Goal: Transaction & Acquisition: Purchase product/service

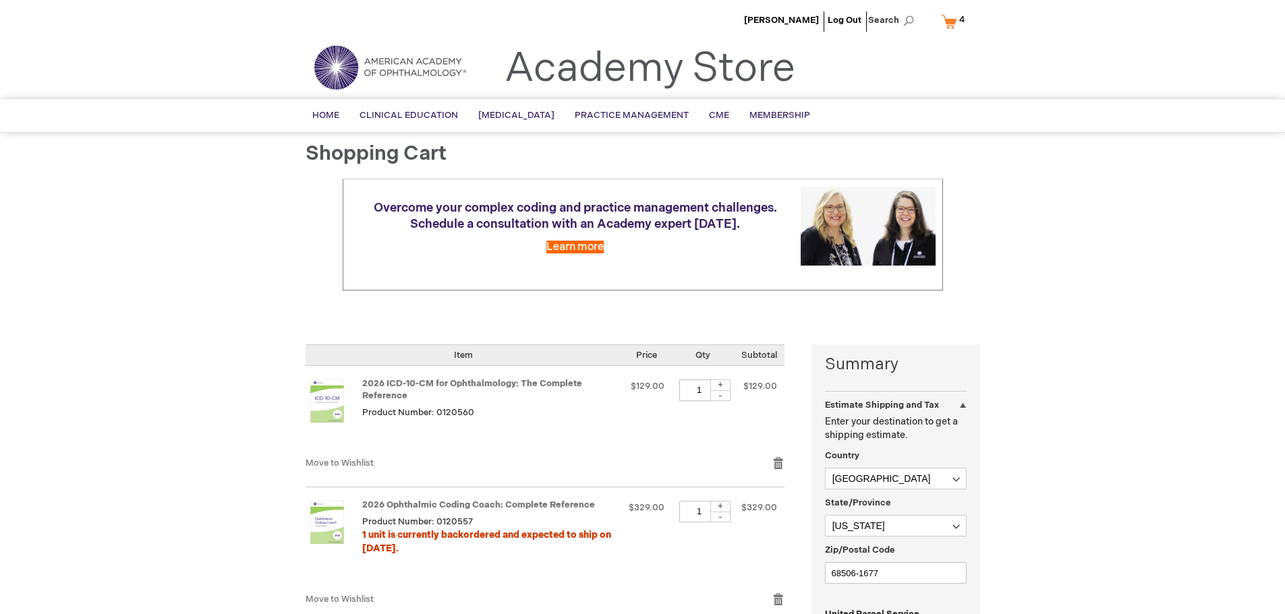
select select "US"
select select "38"
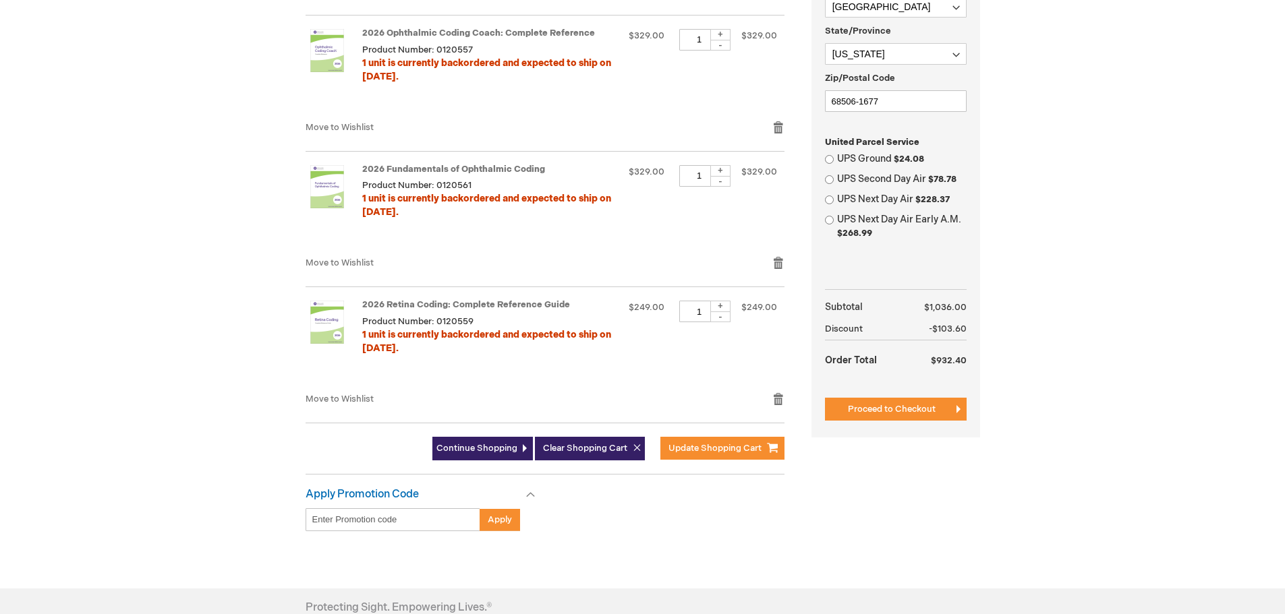
scroll to position [337, 0]
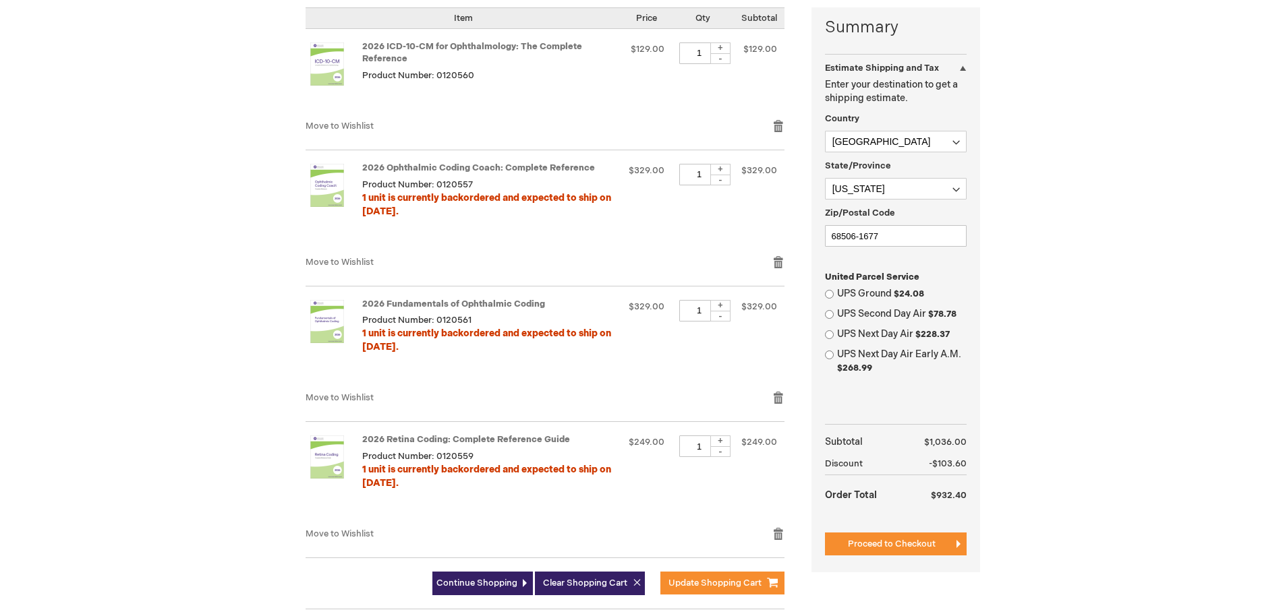
click at [871, 295] on label "UPS Ground $24.08" at bounding box center [901, 293] width 129 height 13
click at [833, 295] on input "UPS Ground $24.08" at bounding box center [829, 294] width 9 height 9
radio input "true"
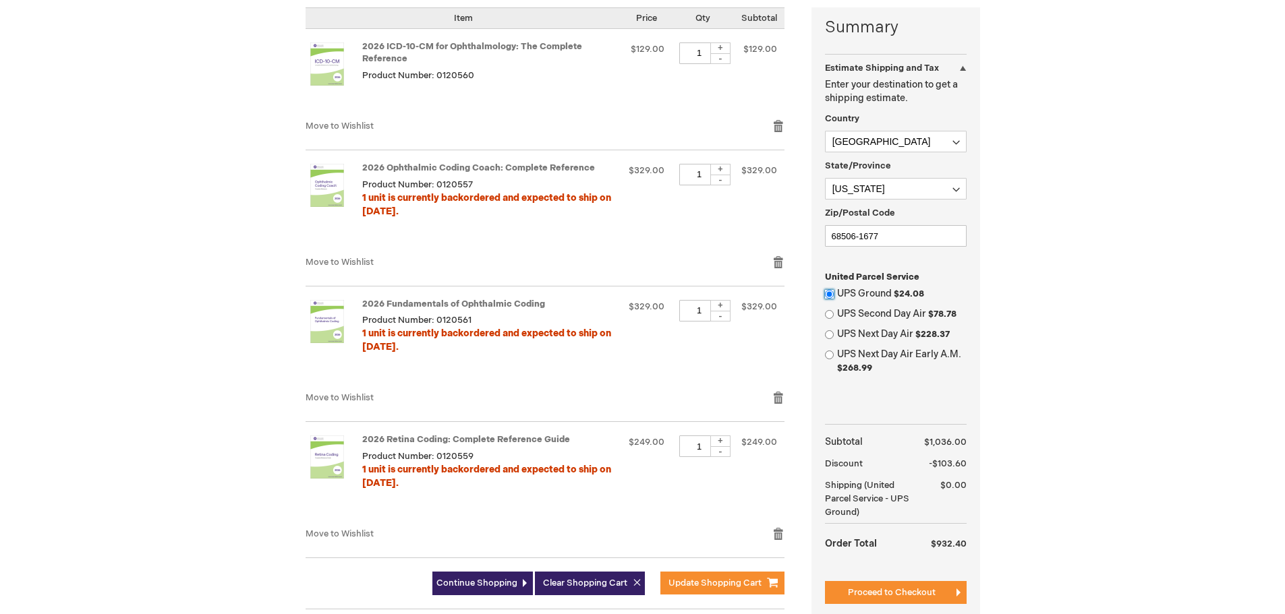
scroll to position [405, 0]
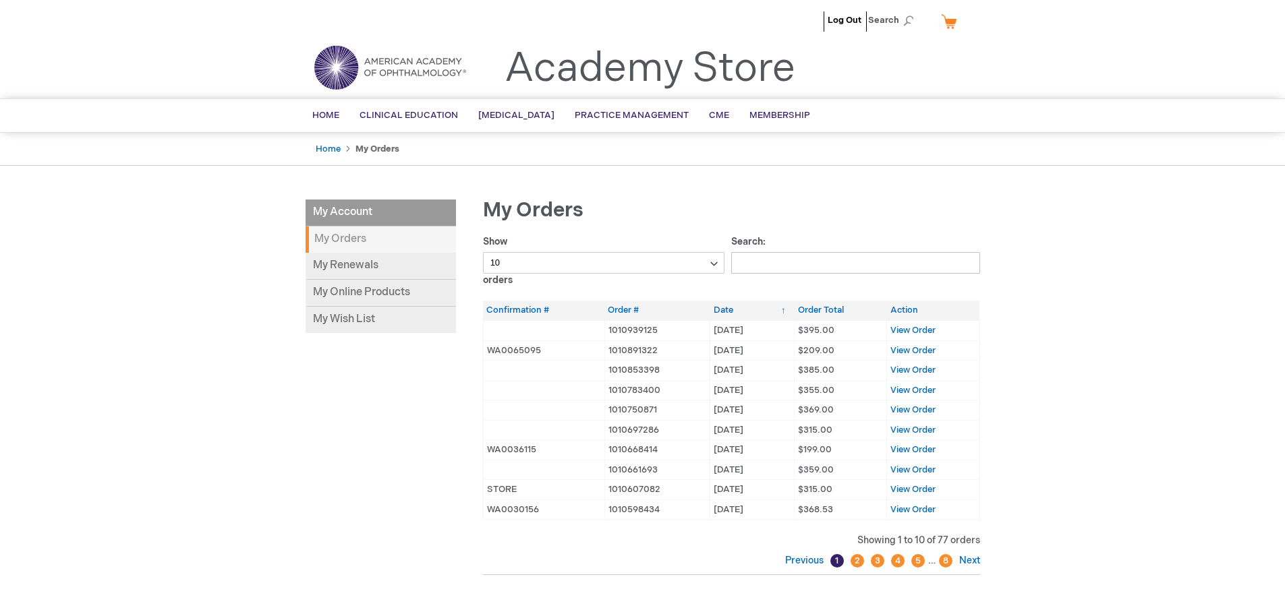
click at [946, 26] on link "My Cart" at bounding box center [954, 21] width 32 height 24
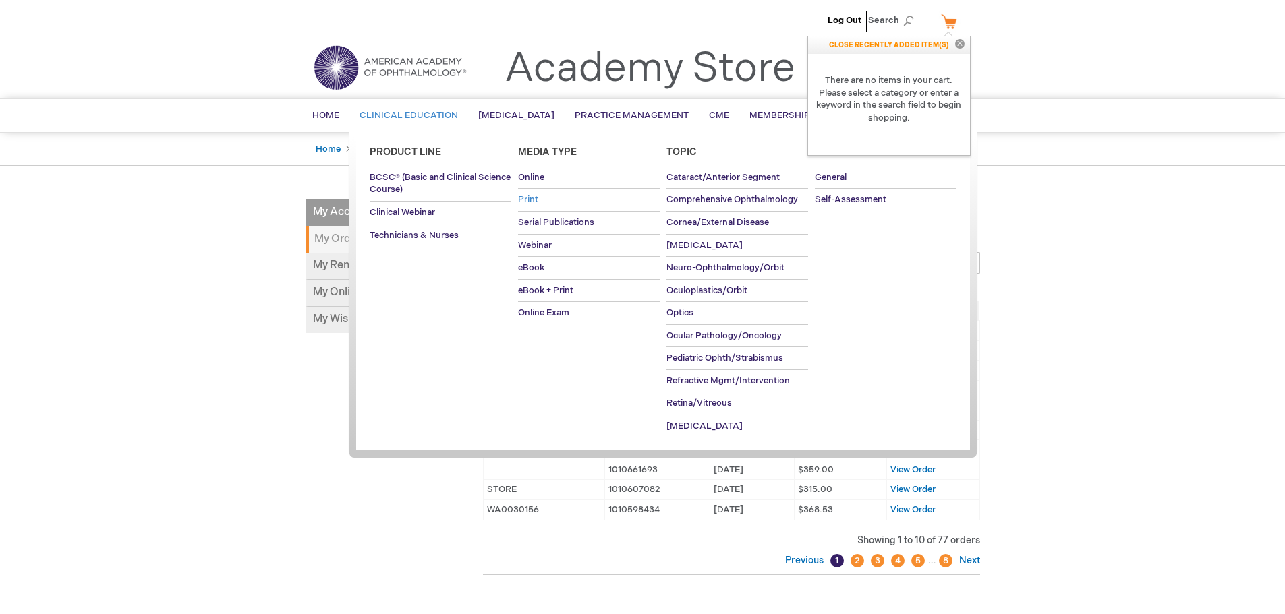
click at [527, 206] on link "Print" at bounding box center [589, 200] width 142 height 22
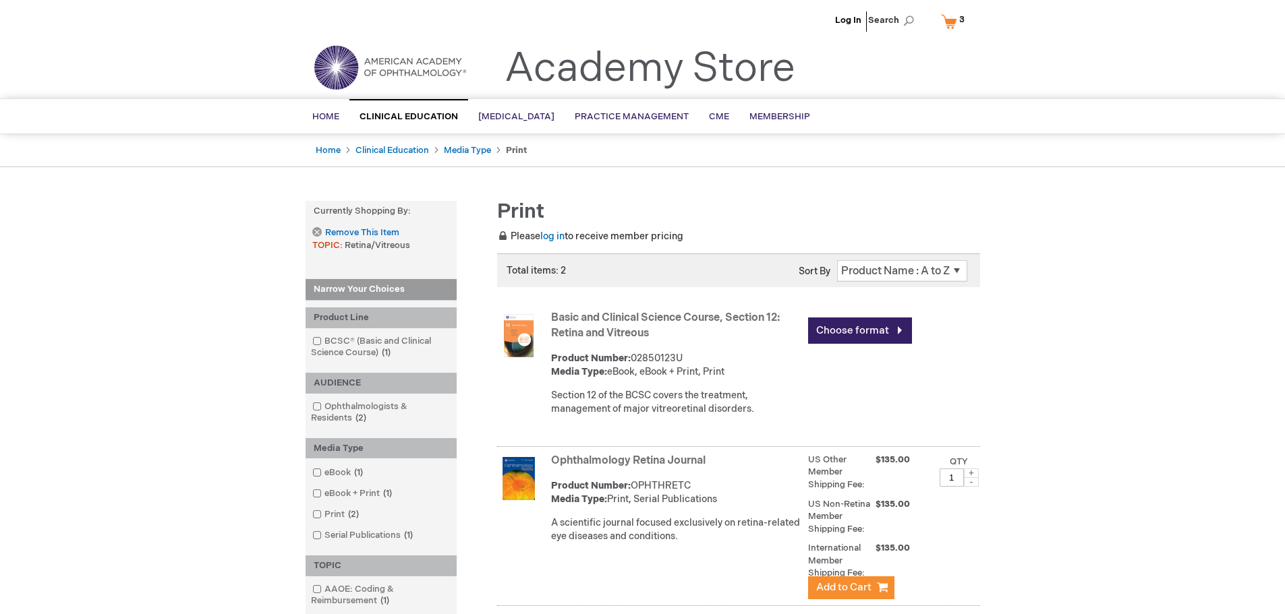
click at [960, 19] on span "3" at bounding box center [961, 19] width 5 height 11
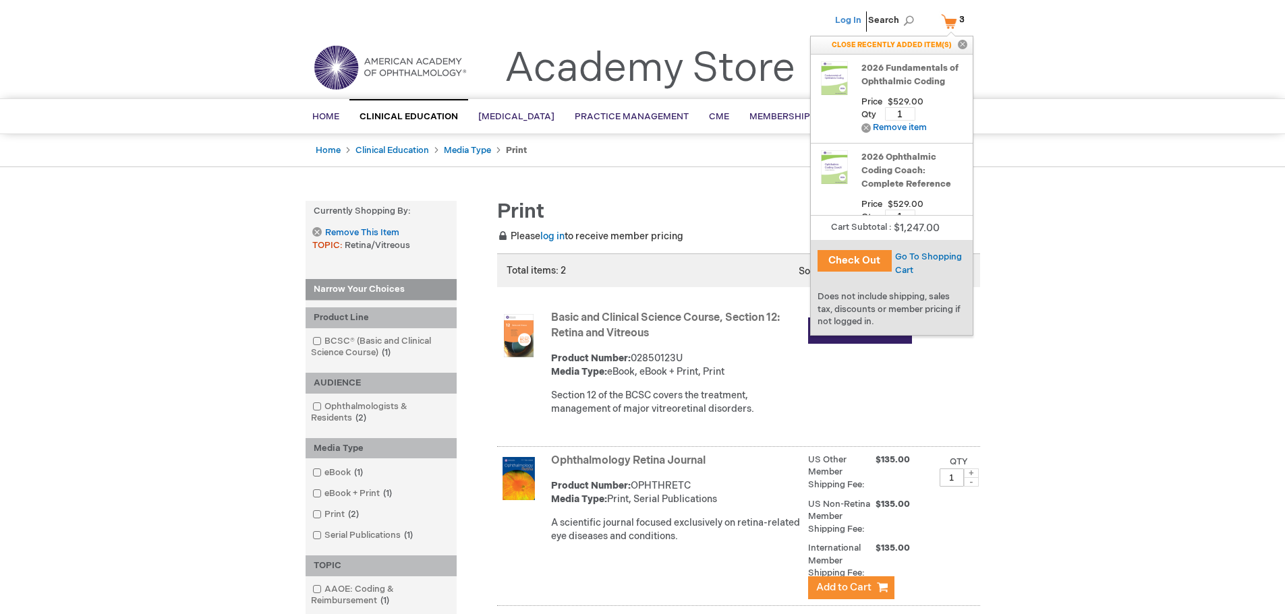
click at [850, 20] on link "Log In" at bounding box center [848, 20] width 26 height 11
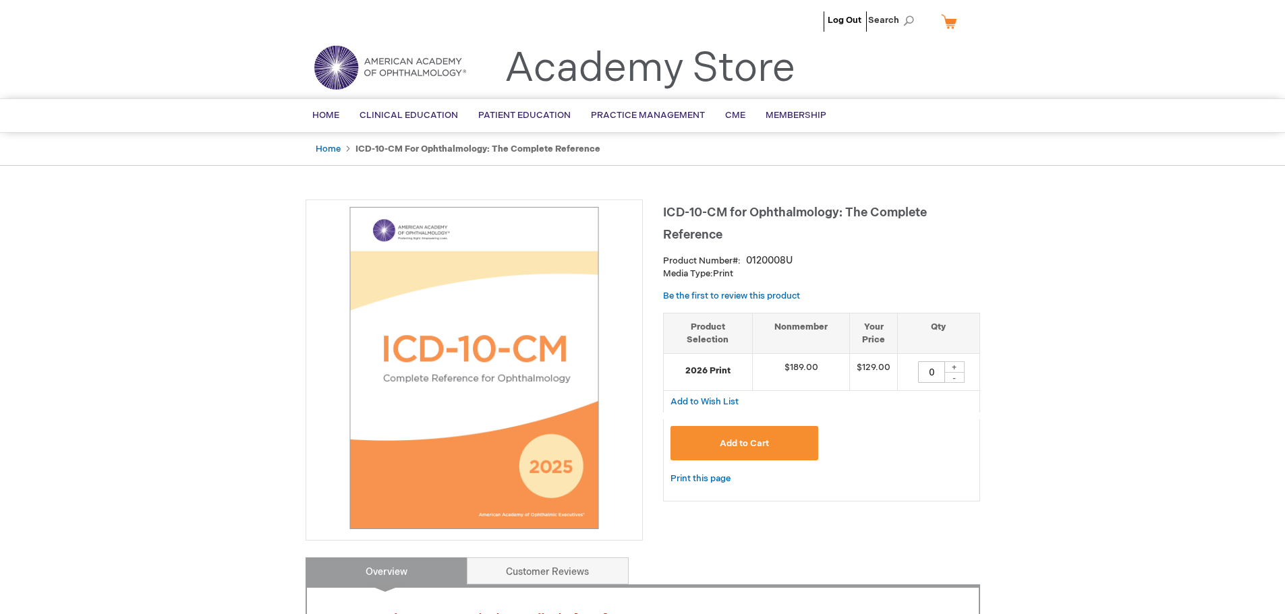
click at [954, 363] on div "+" at bounding box center [954, 366] width 20 height 11
type input "1"
click at [717, 436] on button "Add to Cart" at bounding box center [744, 443] width 148 height 34
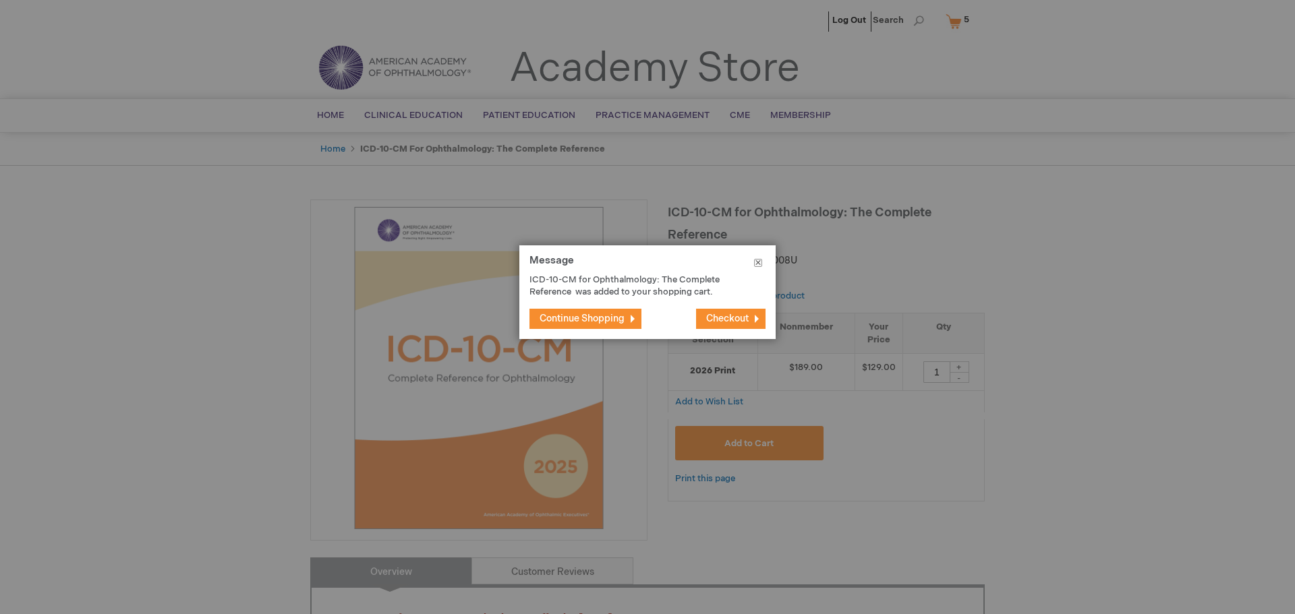
click at [761, 261] on button "Close" at bounding box center [757, 265] width 35 height 40
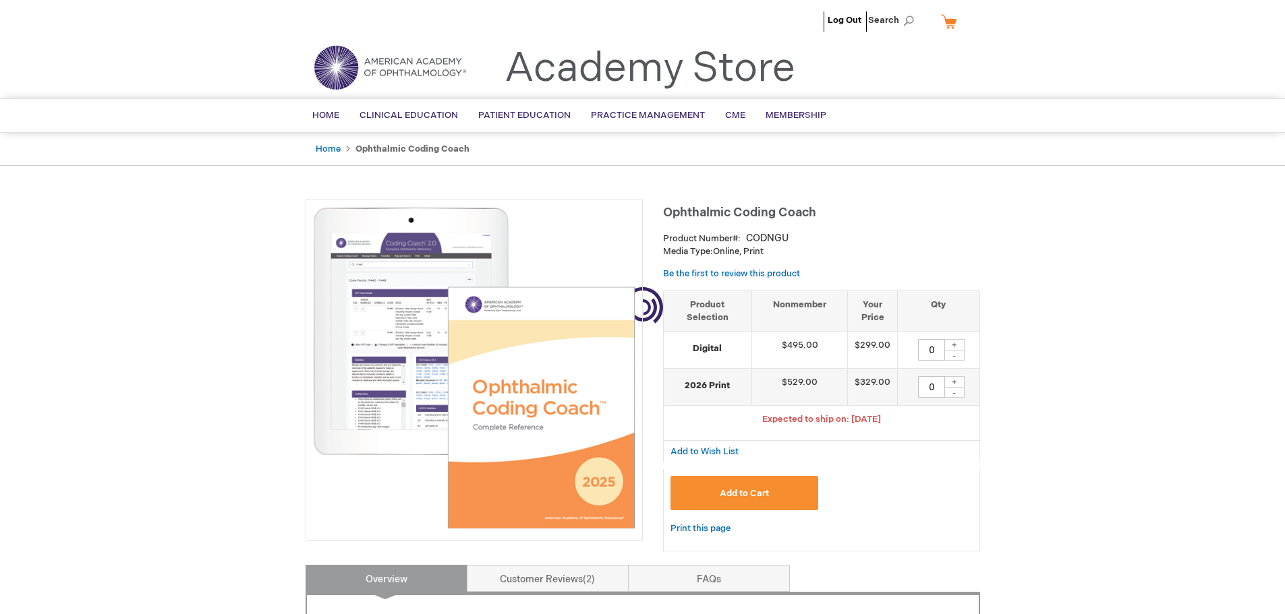
type input "0"
click at [957, 23] on span "5 5 items" at bounding box center [961, 19] width 9 height 16
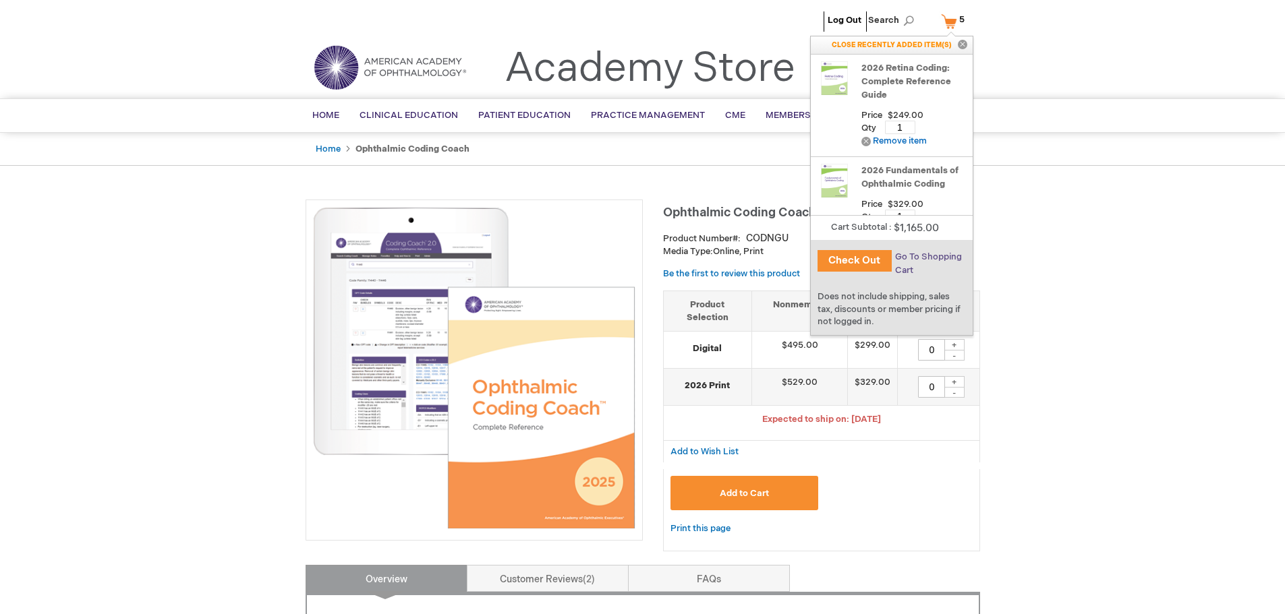
click at [904, 262] on span "Go To Shopping Cart" at bounding box center [928, 264] width 67 height 24
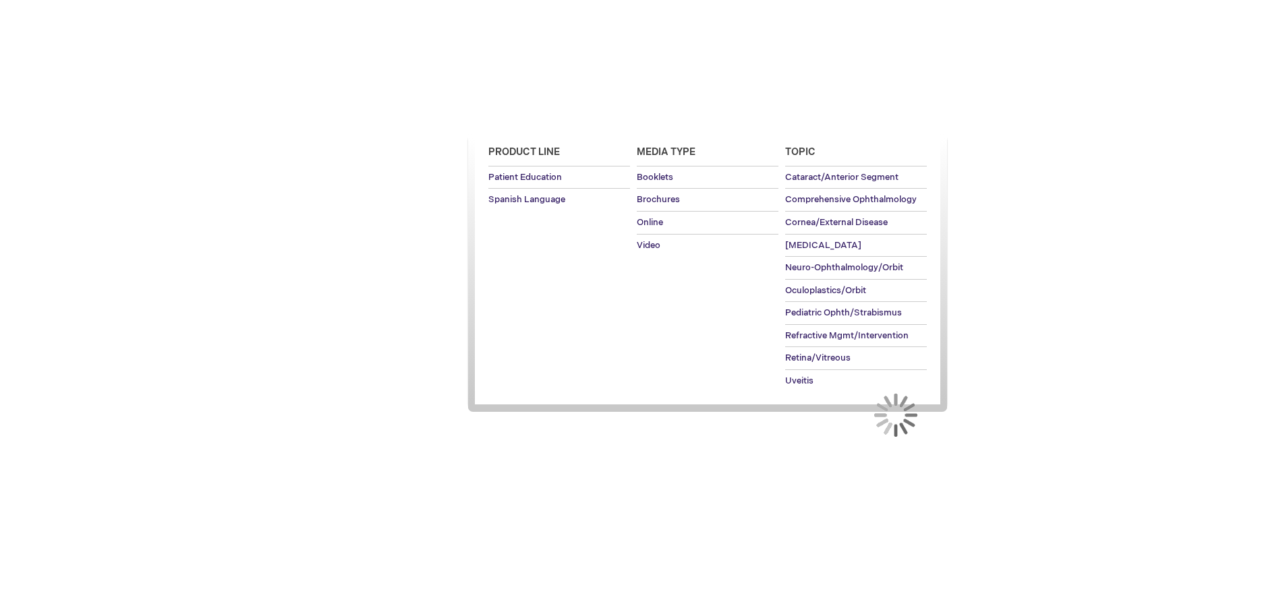
select select "US"
select select "38"
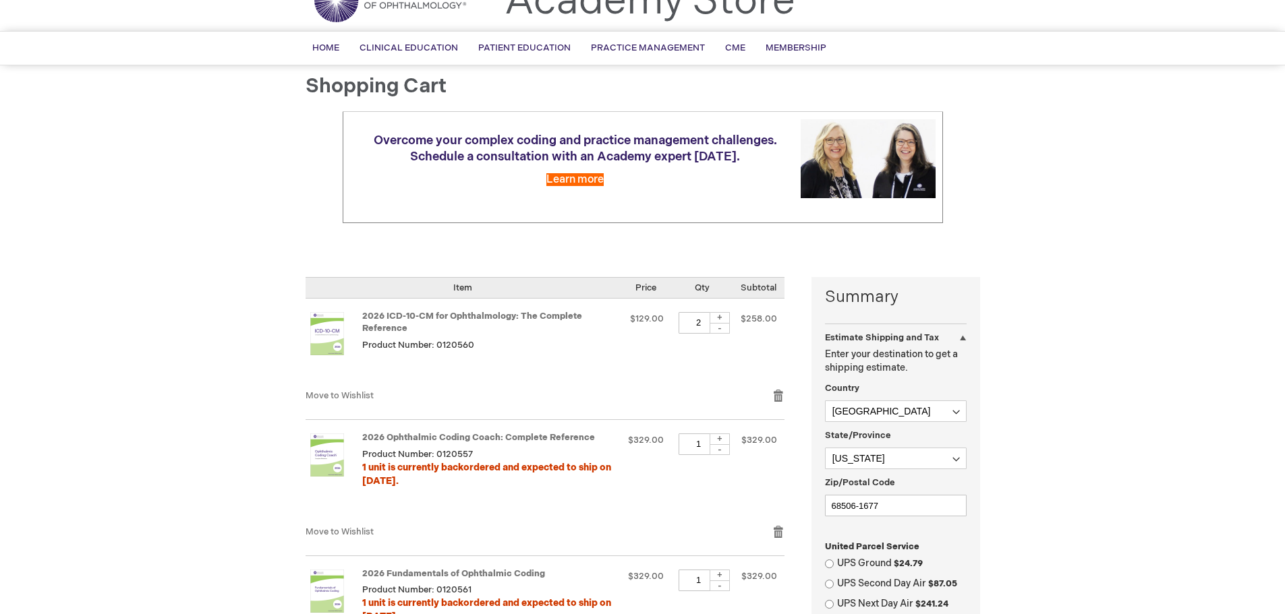
scroll to position [135, 0]
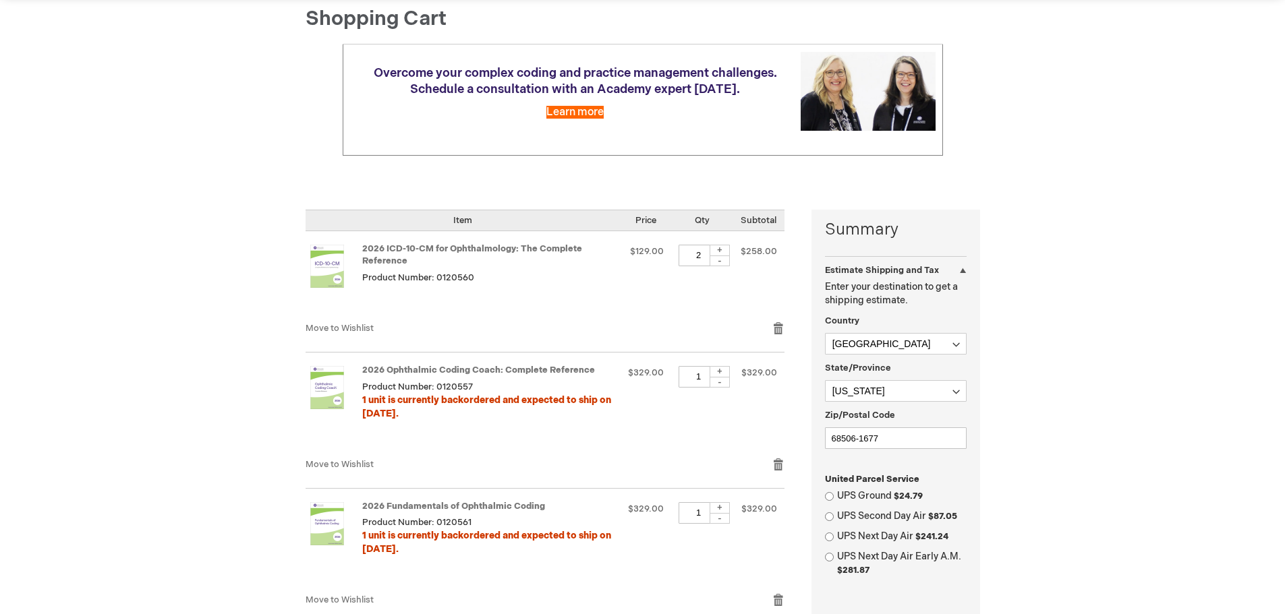
click at [728, 263] on div "-" at bounding box center [719, 261] width 20 height 11
type input "1"
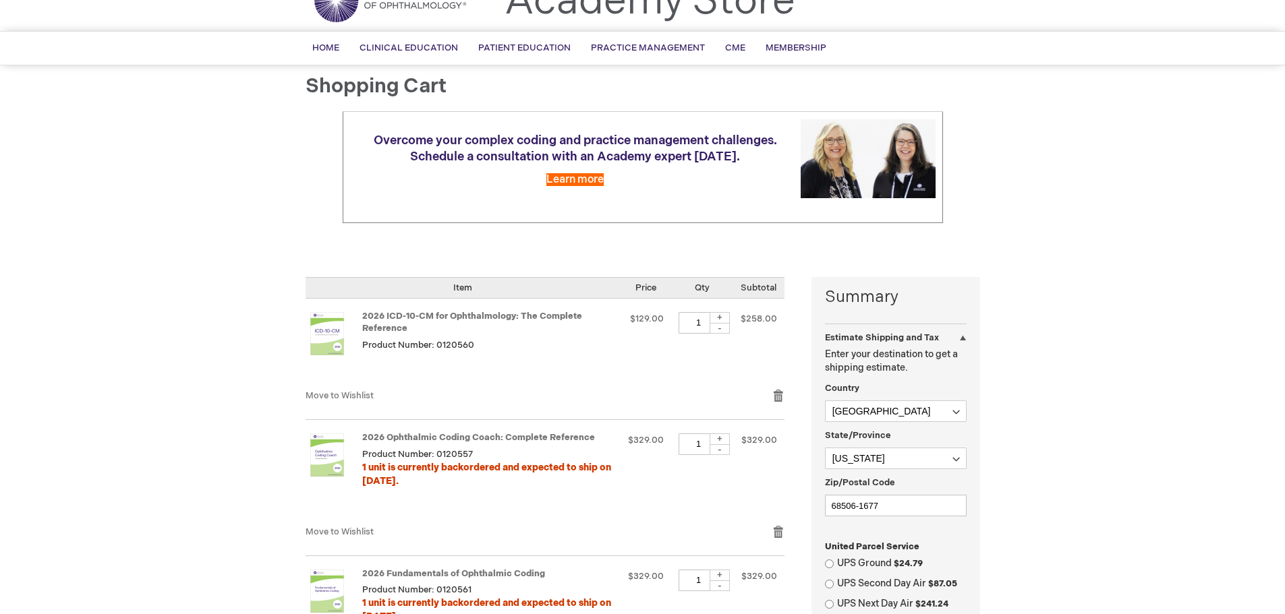
scroll to position [472, 0]
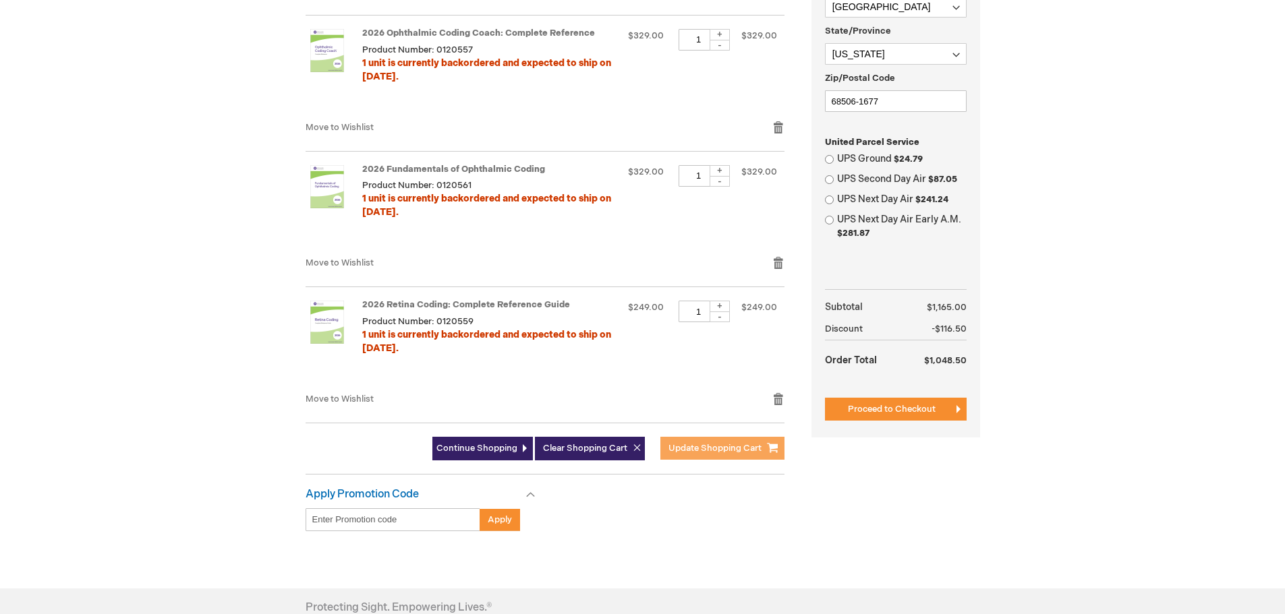
click at [723, 452] on span "Update Shopping Cart" at bounding box center [714, 448] width 93 height 11
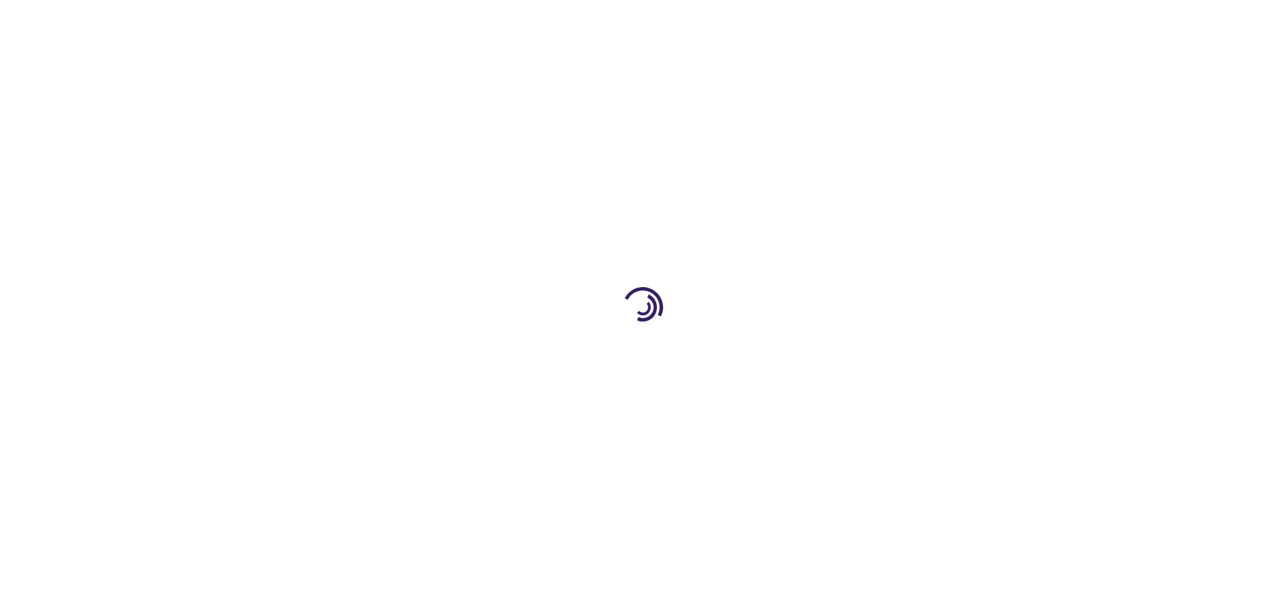
select select "US"
select select "38"
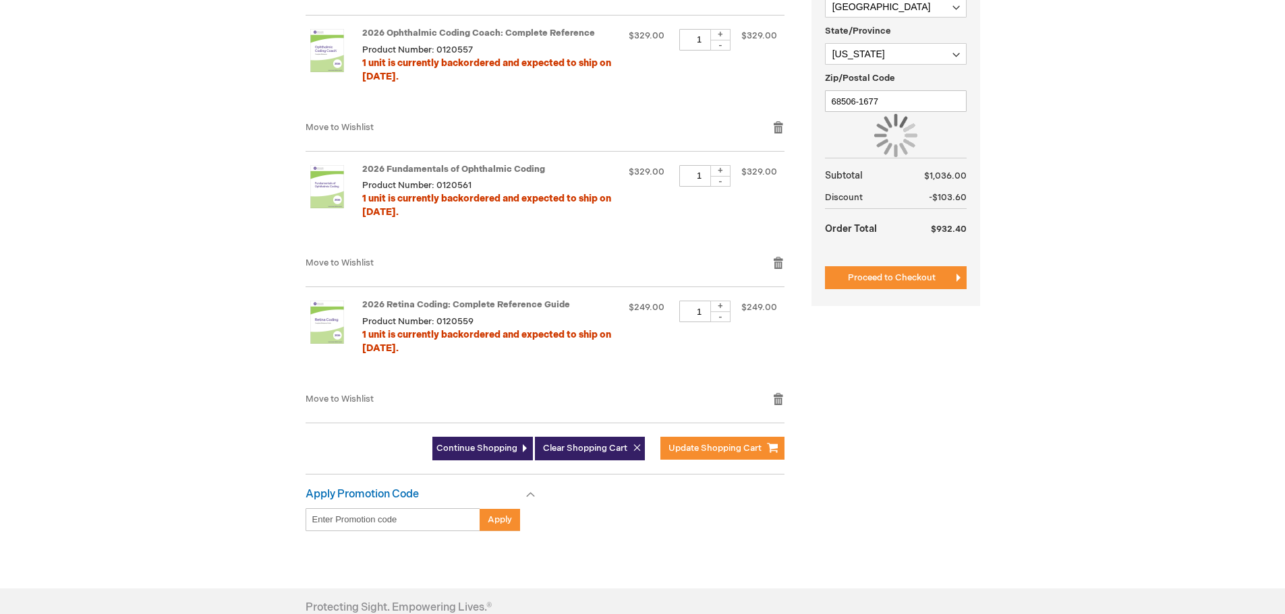
scroll to position [337, 0]
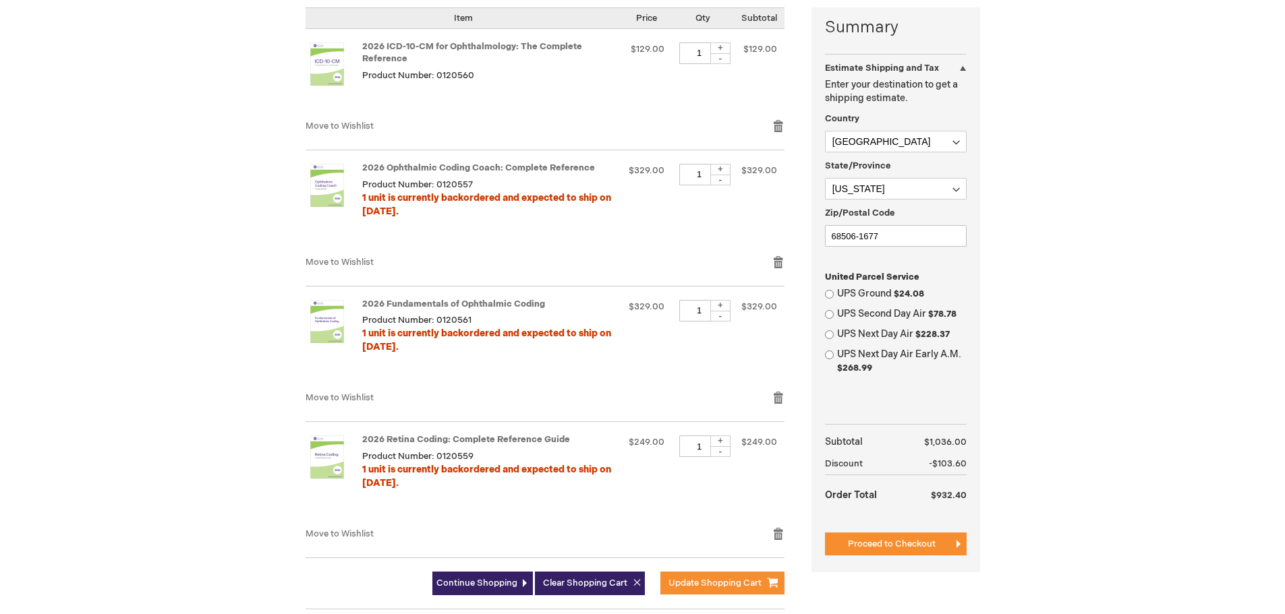
click at [843, 296] on label "UPS Ground $24.08" at bounding box center [901, 293] width 129 height 13
click at [833, 296] on input "UPS Ground $24.08" at bounding box center [829, 294] width 9 height 9
radio input "true"
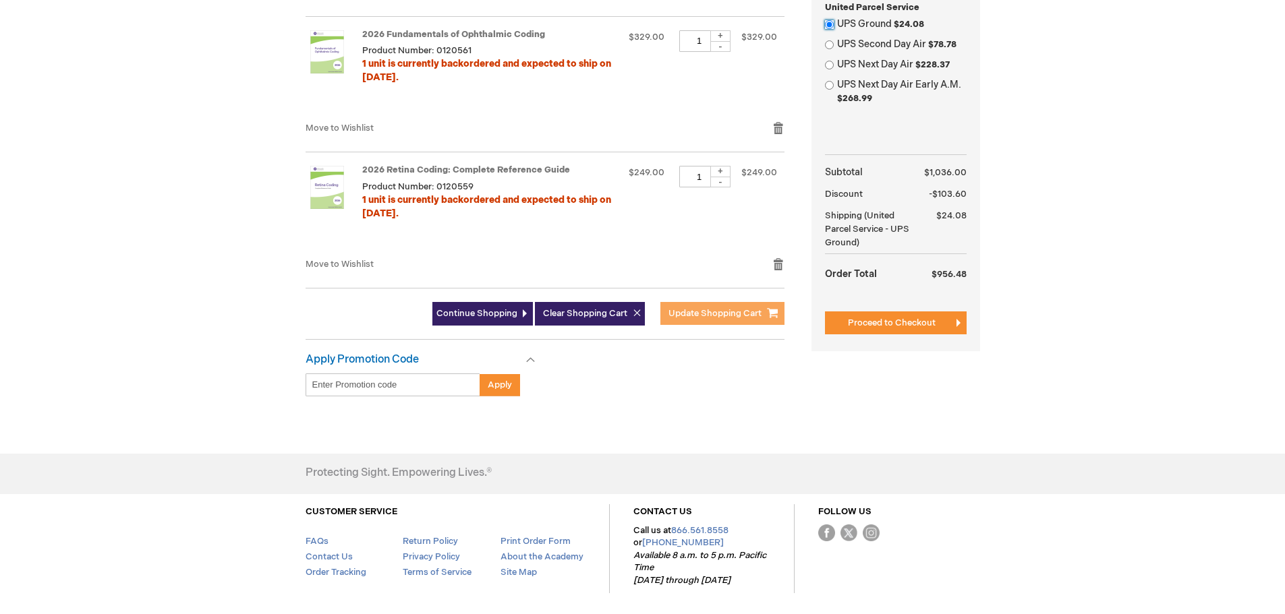
scroll to position [539, 0]
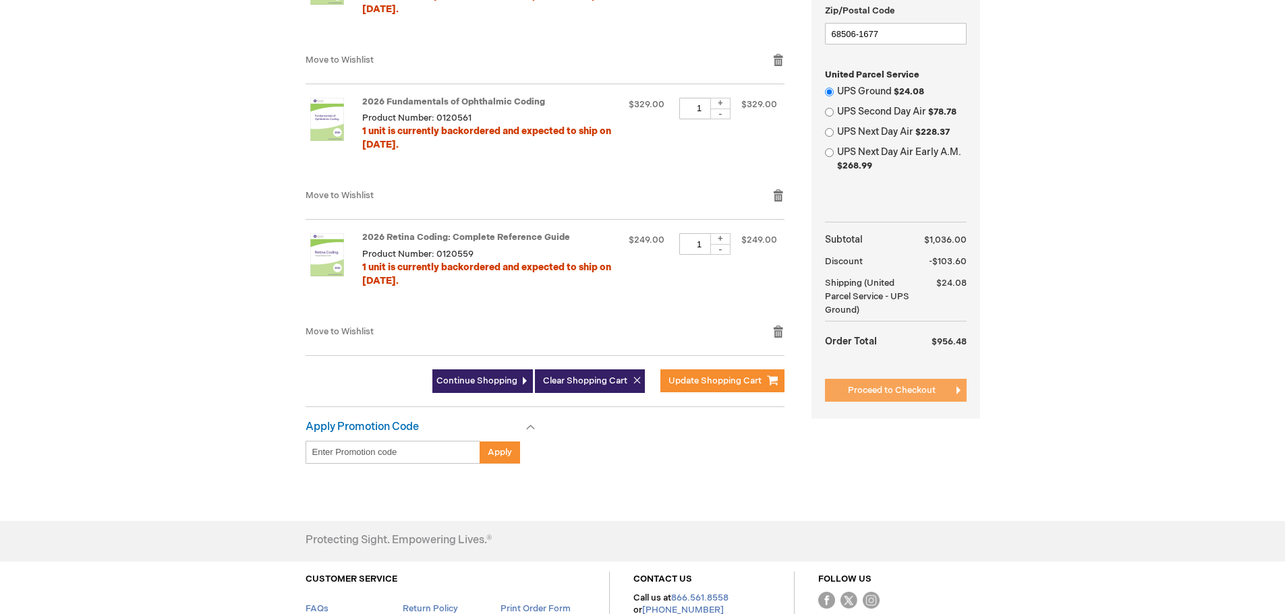
click at [887, 391] on span "Proceed to Checkout" at bounding box center [892, 390] width 88 height 11
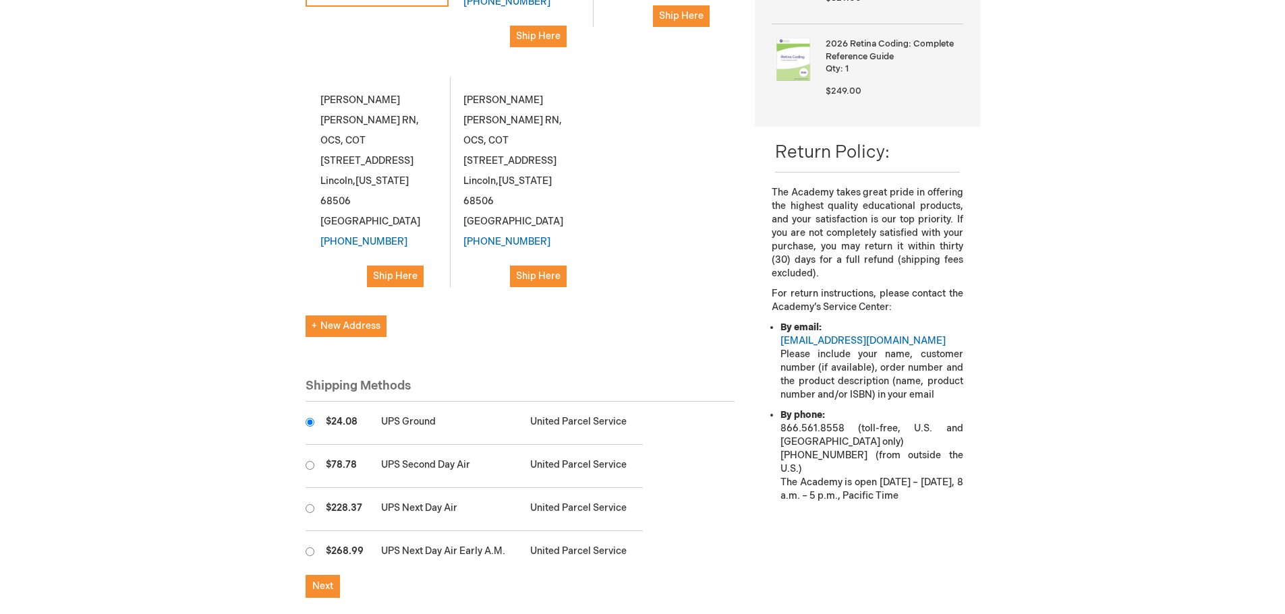
scroll to position [472, 0]
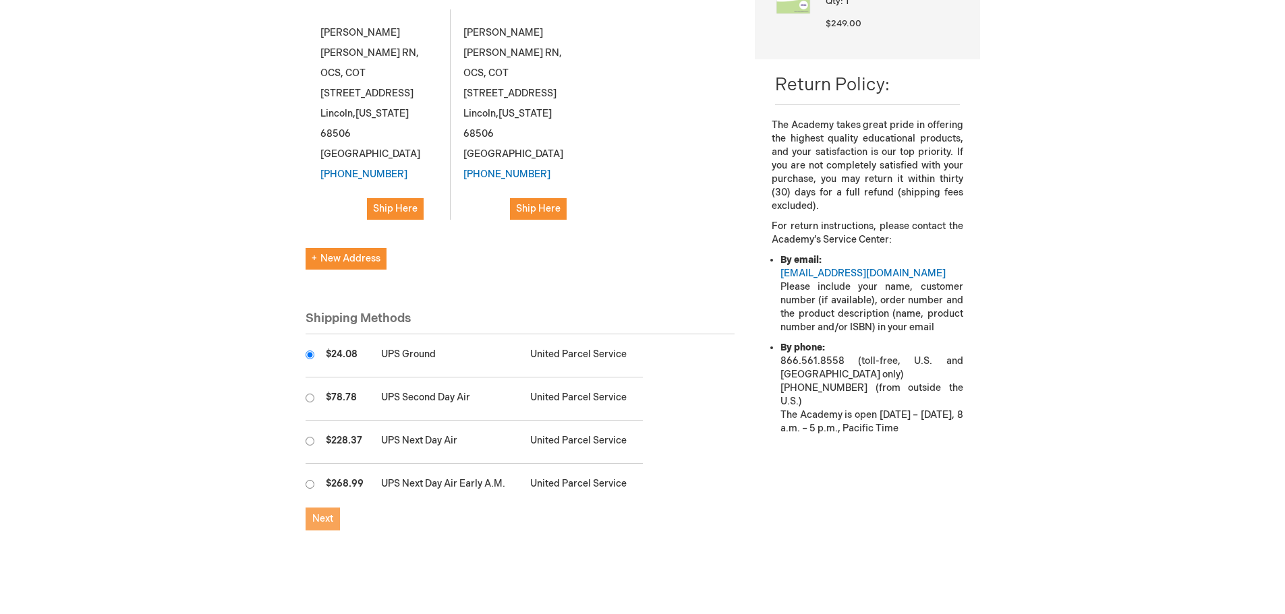
click at [313, 513] on span "Next" at bounding box center [322, 518] width 21 height 11
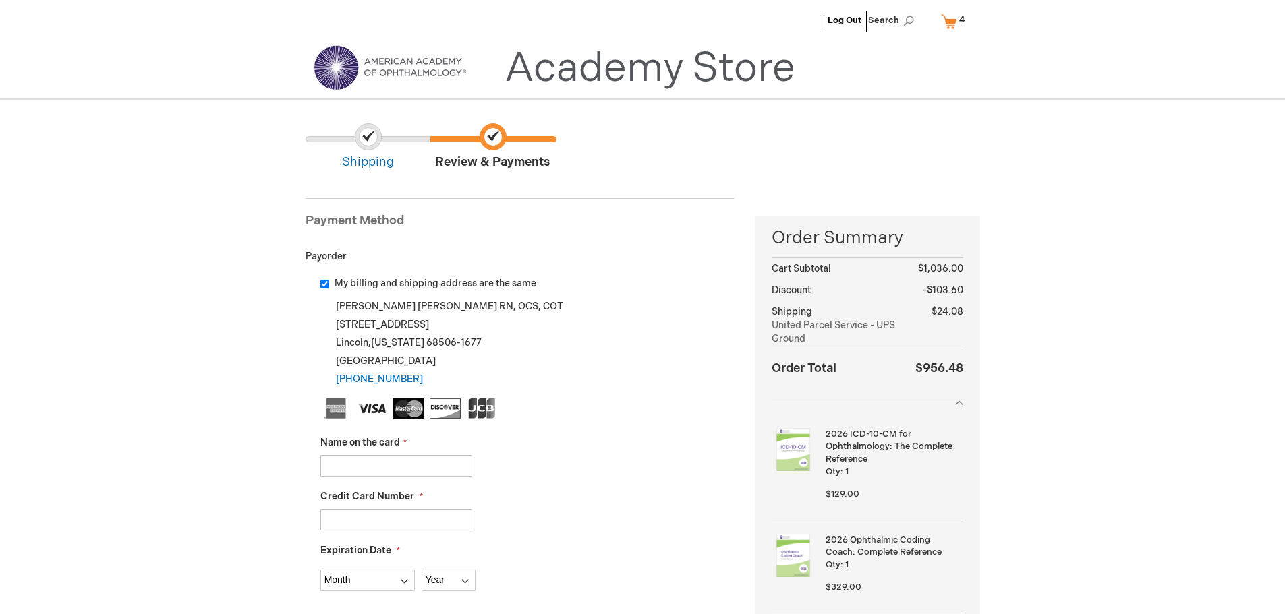
scroll to position [270, 0]
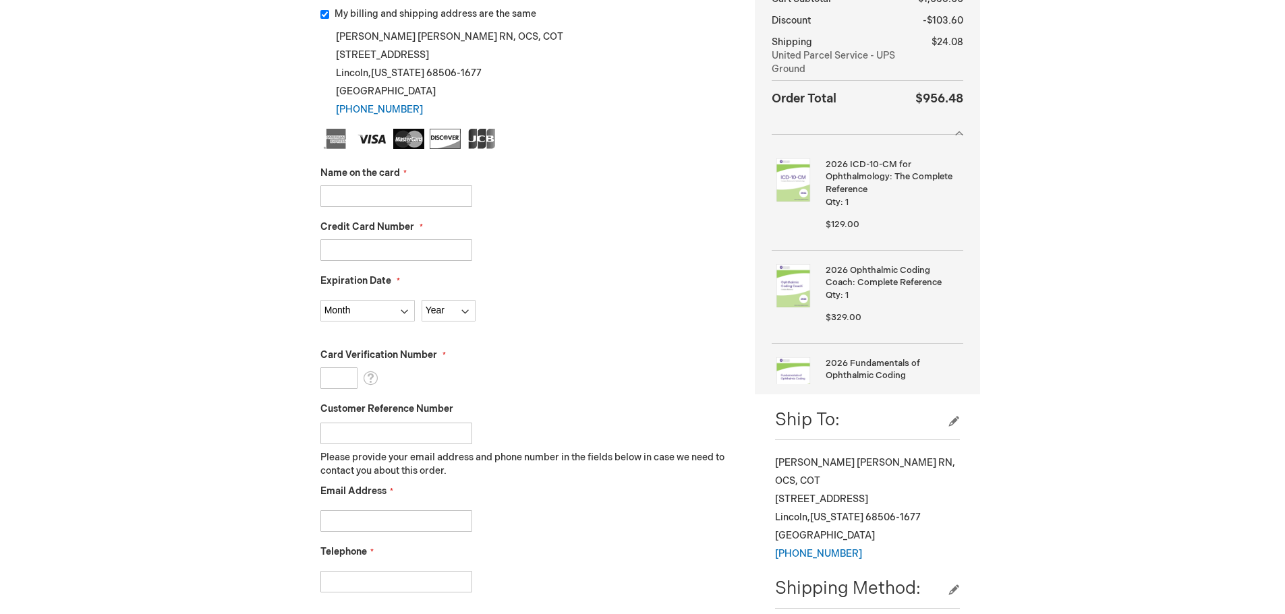
click at [388, 190] on input "Name on the card" at bounding box center [396, 196] width 152 height 22
type input "Robin Linafelter"
click at [388, 247] on input "Credit Card Number" at bounding box center [396, 250] width 152 height 22
type input "378204908266051"
select select "3"
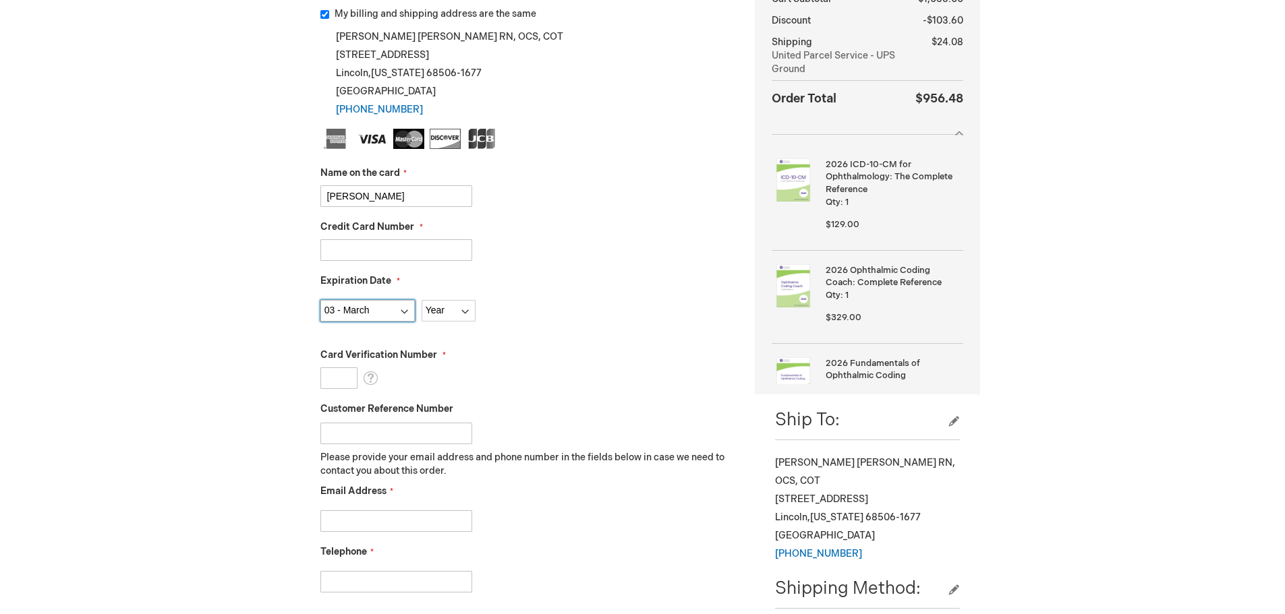
select select "2028"
type input "3900"
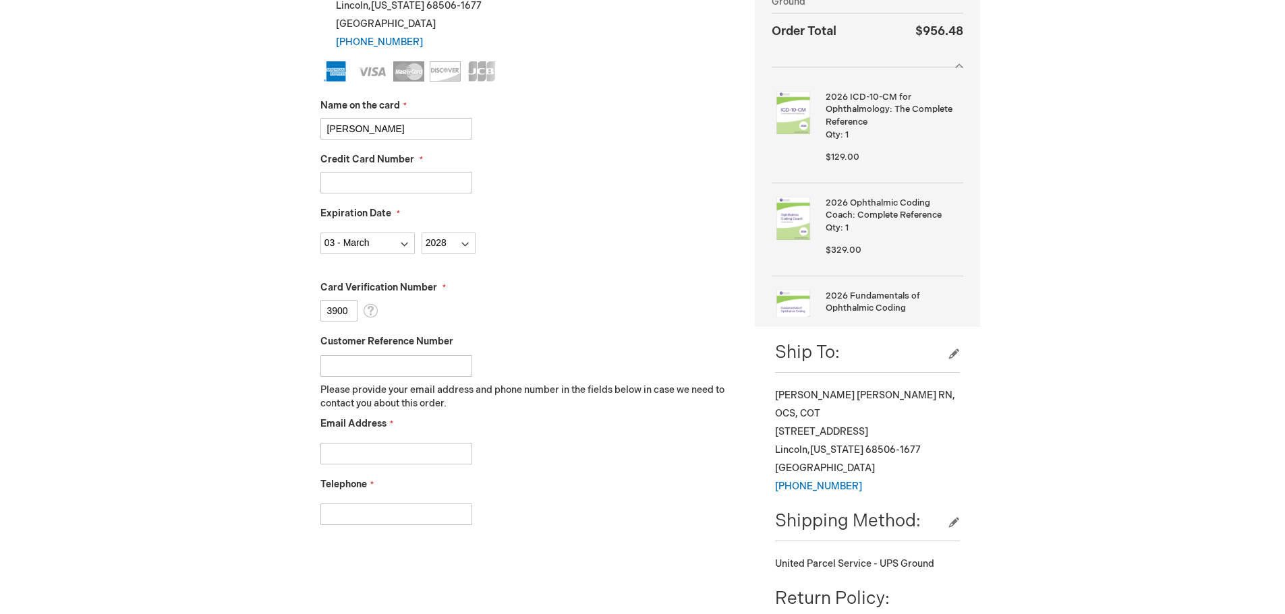
click at [401, 360] on input "Customer Reference Number" at bounding box center [396, 366] width 152 height 22
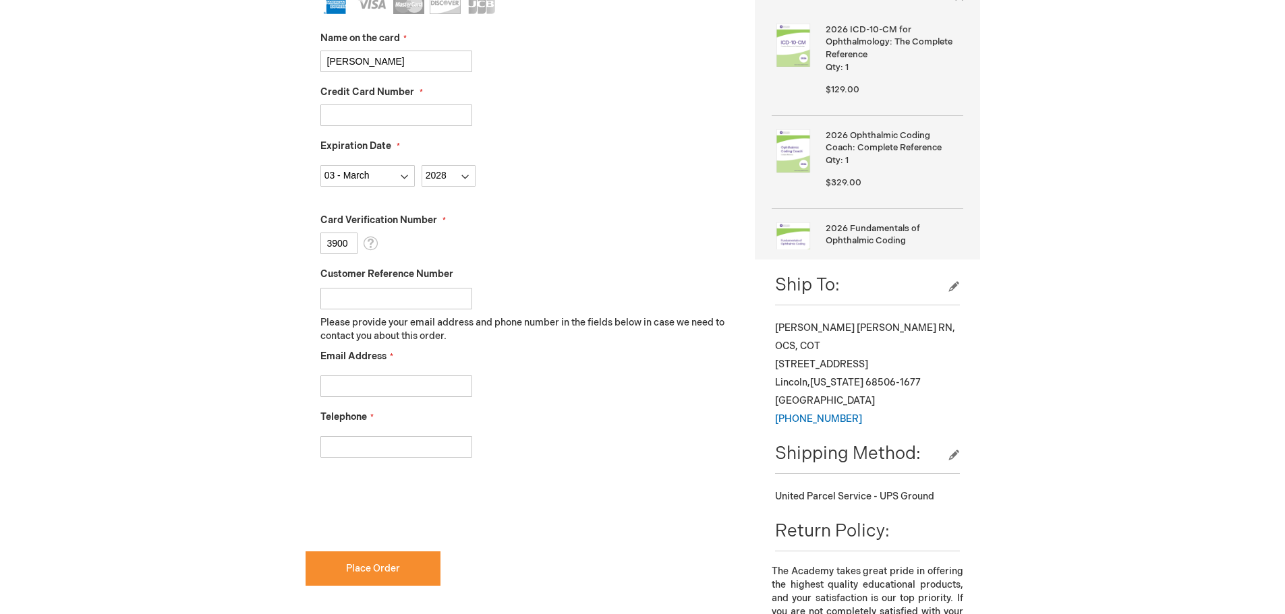
click at [435, 376] on input "Email Address" at bounding box center [396, 387] width 152 height 22
type input "m"
type input "j"
type input "mapohlen@lincolnsurgery.com"
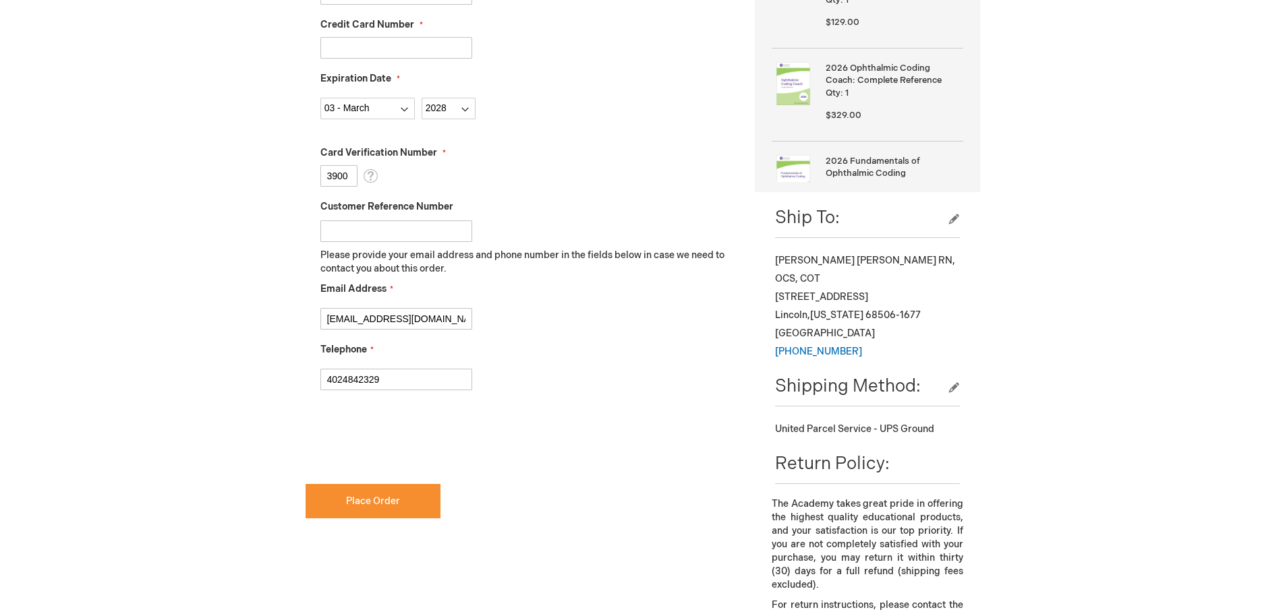
type input "4024842329"
checkbox input "true"
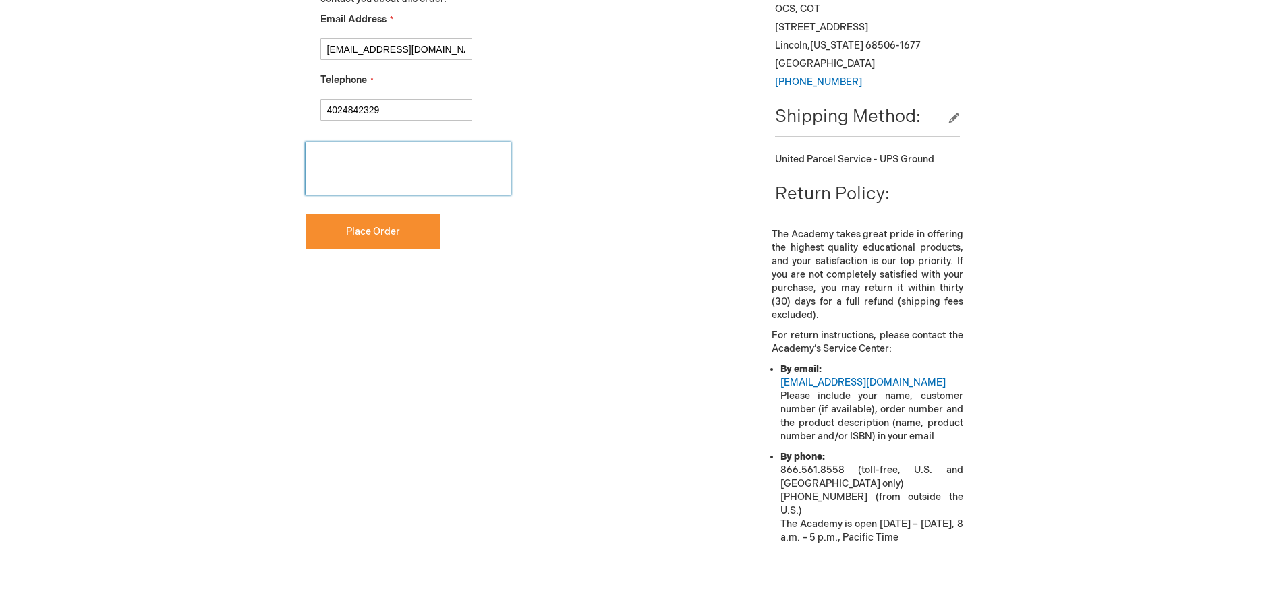
scroll to position [809, 0]
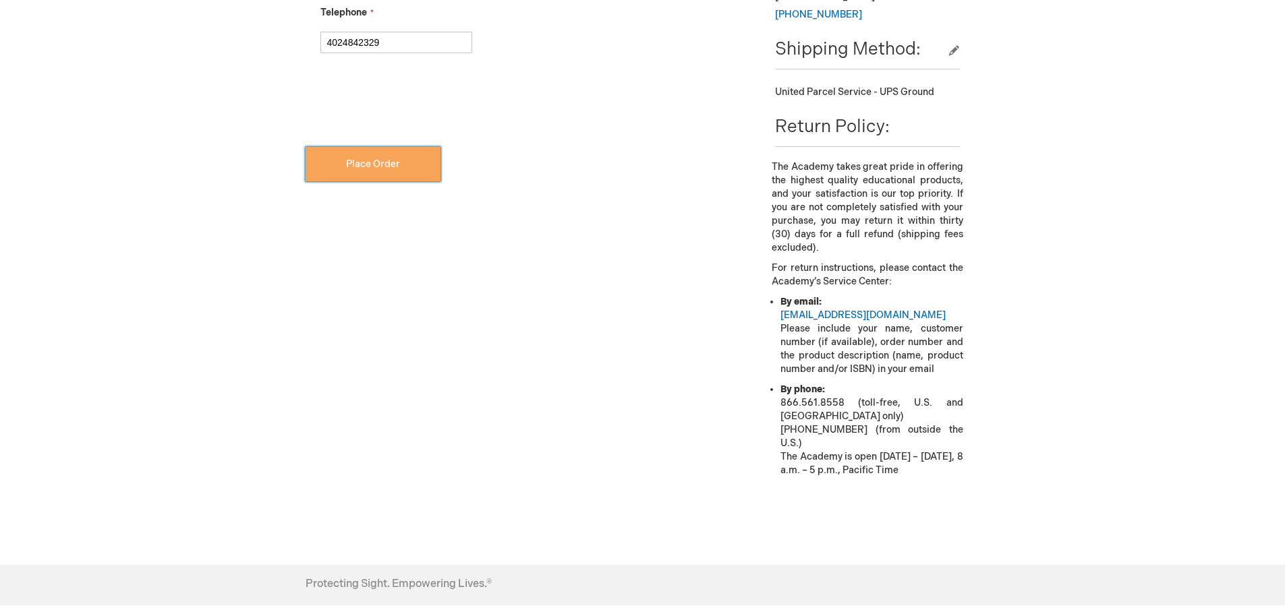
click at [351, 173] on button "Place Order" at bounding box center [372, 164] width 135 height 34
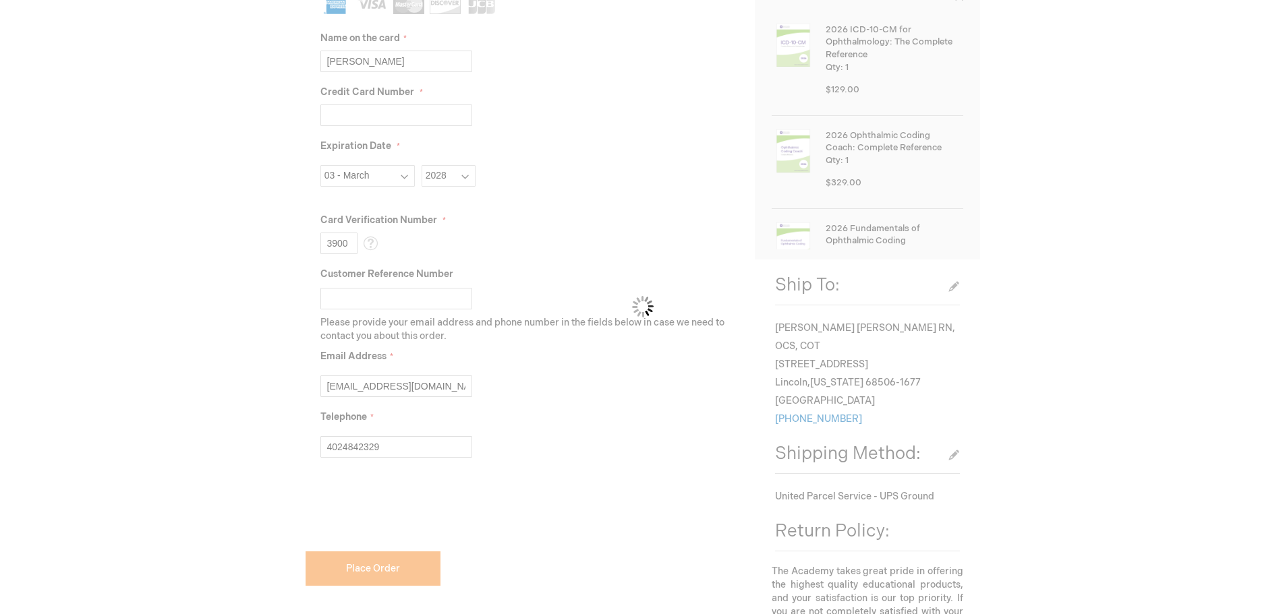
scroll to position [0, 0]
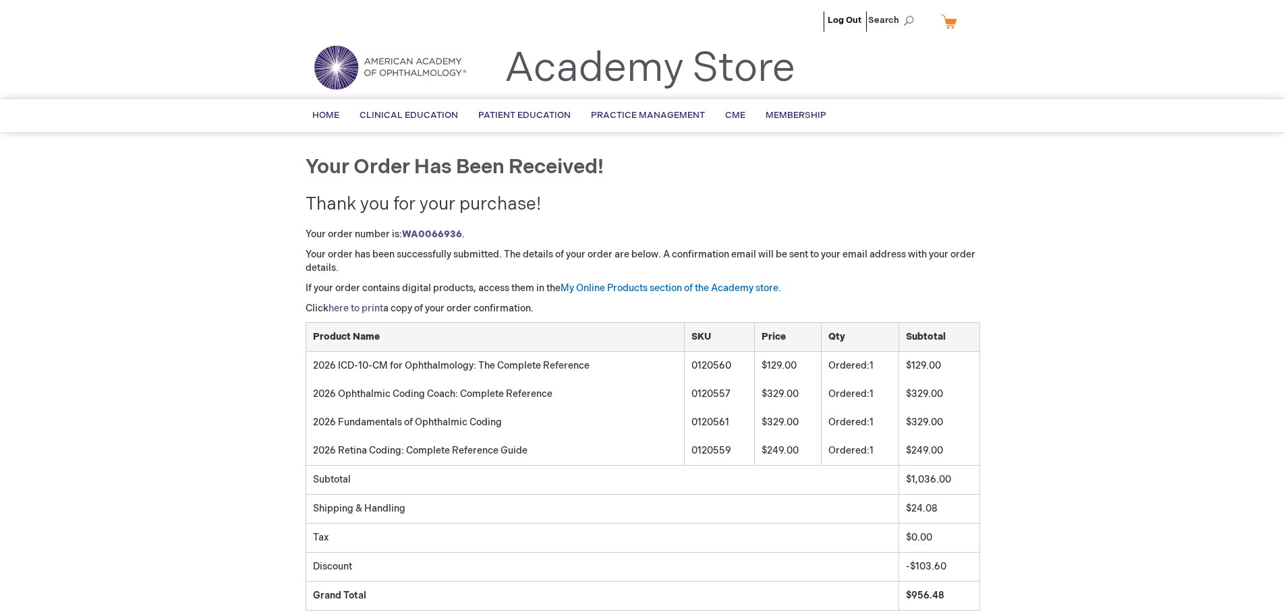
click at [365, 304] on link "here to print" at bounding box center [355, 308] width 55 height 11
drag, startPoint x: 467, startPoint y: 234, endPoint x: 405, endPoint y: 230, distance: 62.2
click at [405, 230] on p "Your order number is: WA0066936 ." at bounding box center [642, 234] width 674 height 13
click at [605, 223] on div "Your order has been received! Thank you for your purchase! Your order number is…" at bounding box center [642, 416] width 674 height 520
